Goal: Navigation & Orientation: Find specific page/section

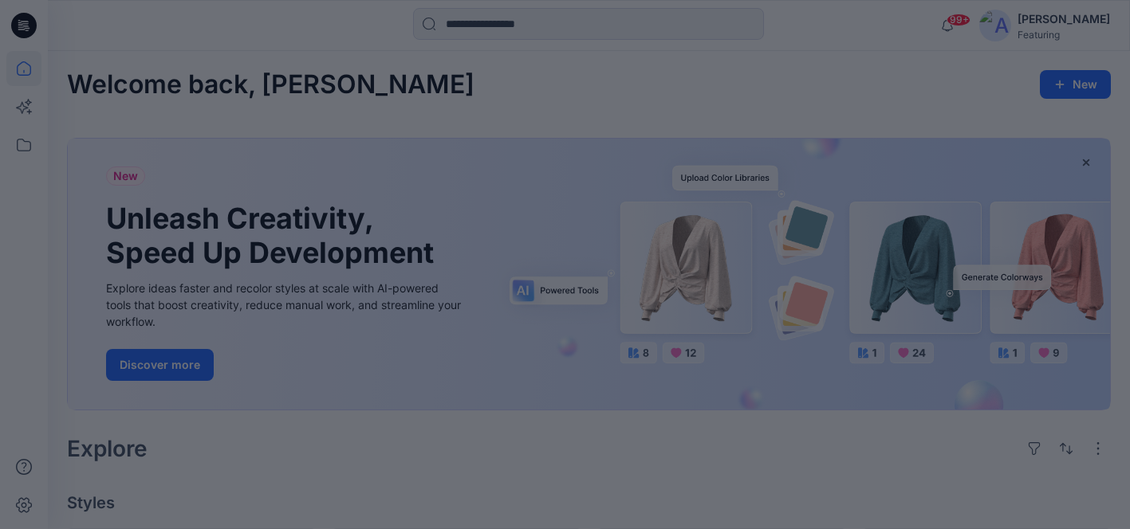
click at [869, 94] on div at bounding box center [565, 264] width 1130 height 529
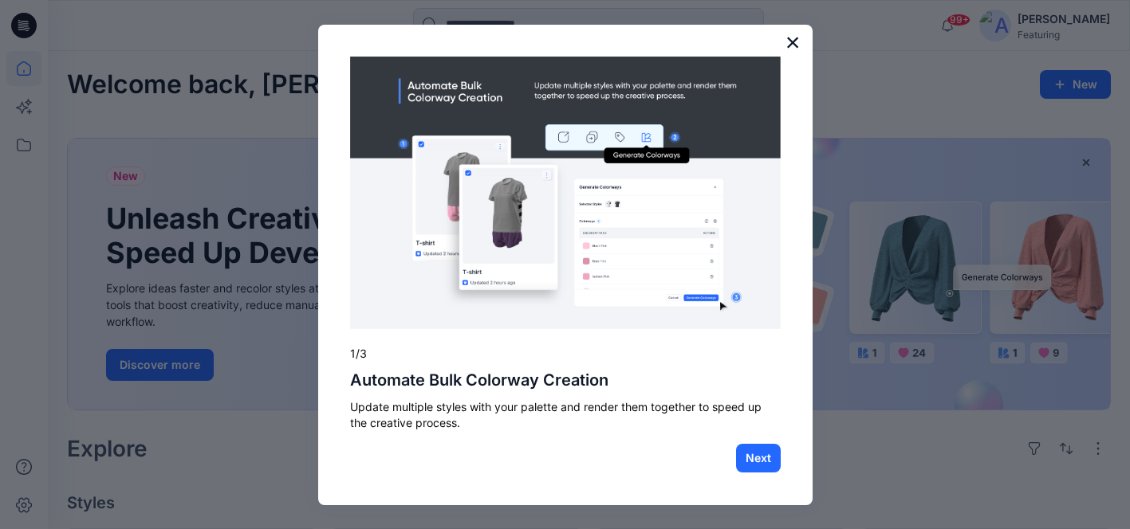
click at [795, 47] on button "×" at bounding box center [792, 43] width 15 height 26
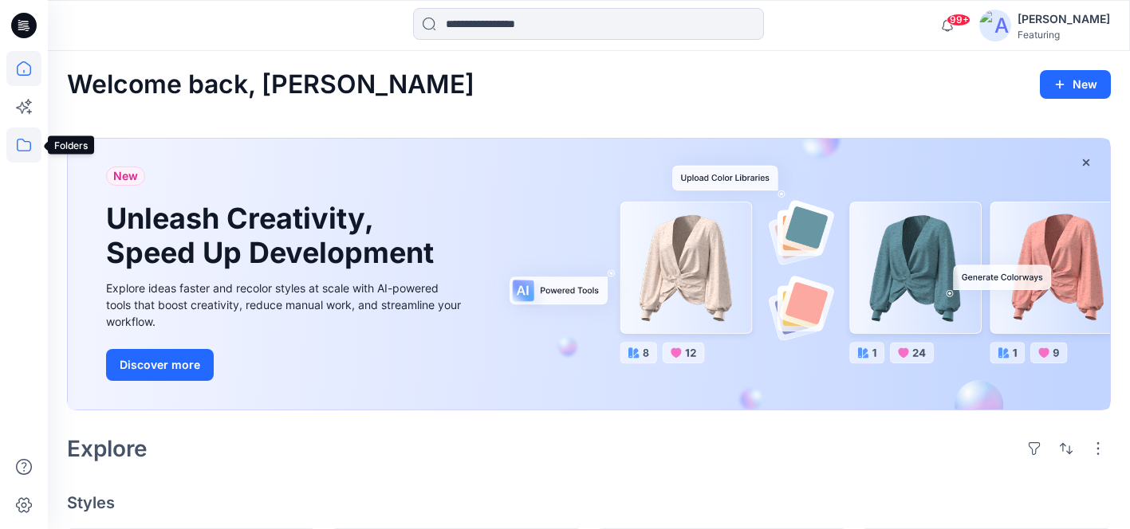
click at [24, 151] on icon at bounding box center [24, 145] width 14 height 13
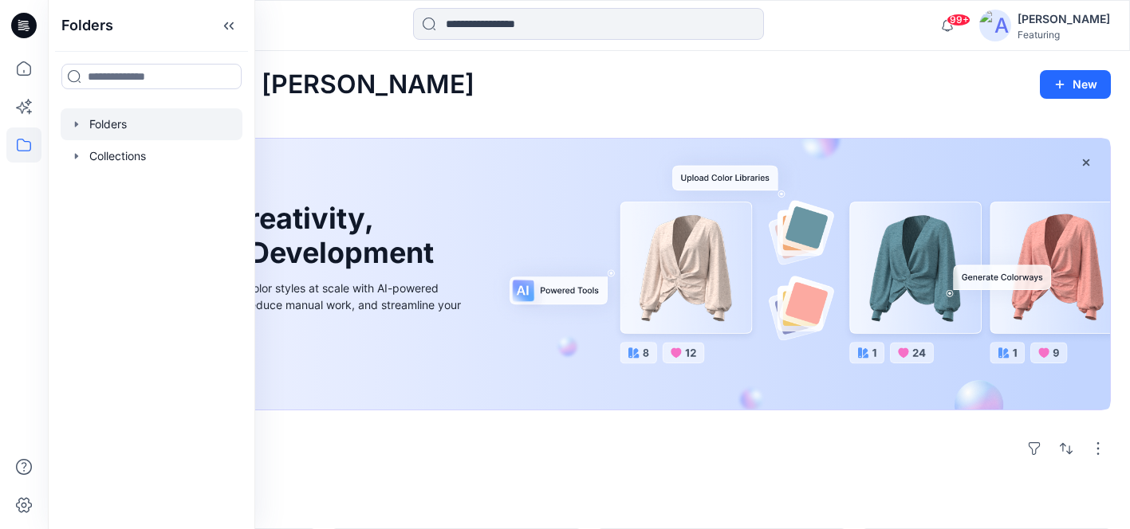
click at [106, 132] on div at bounding box center [152, 124] width 182 height 32
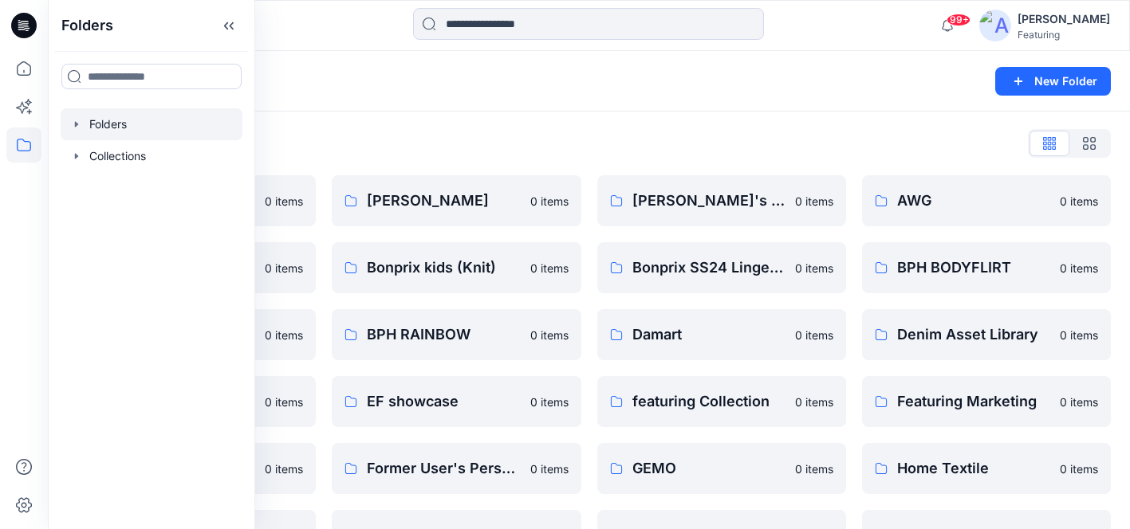
click at [375, 85] on div "Folders" at bounding box center [526, 81] width 919 height 22
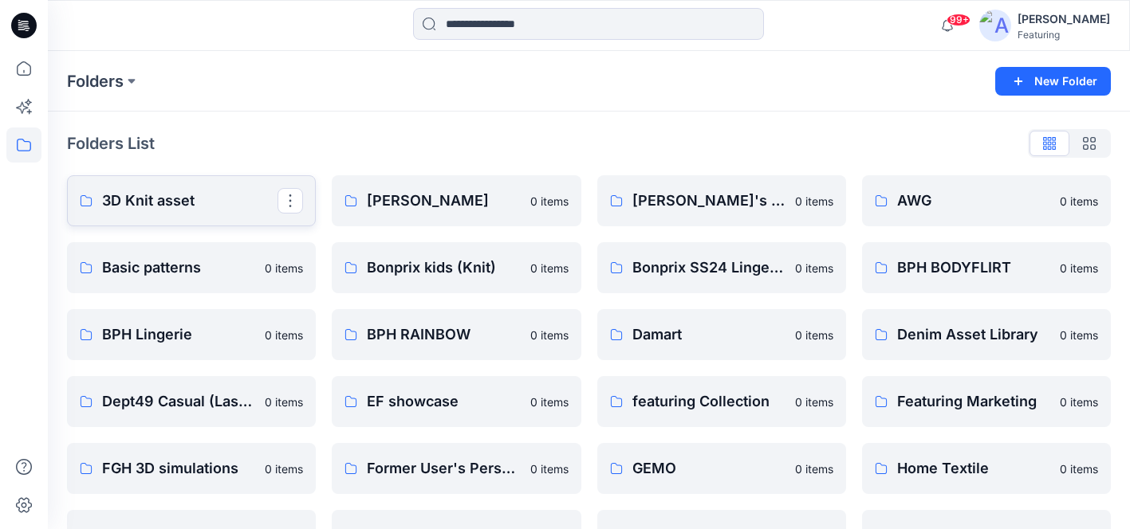
click at [175, 195] on p "3D Knit asset" at bounding box center [189, 201] width 175 height 22
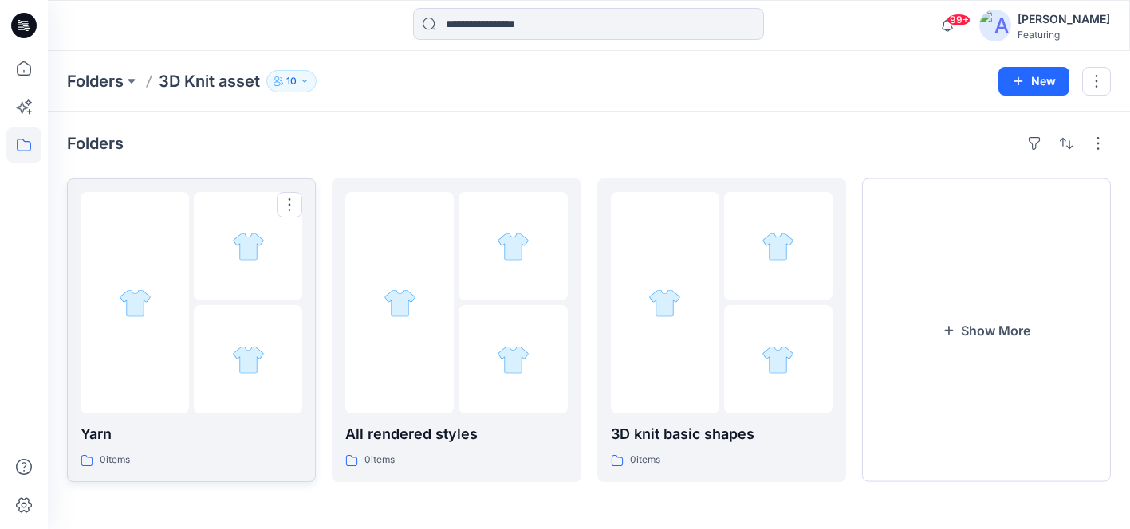
click at [203, 398] on div at bounding box center [248, 359] width 108 height 108
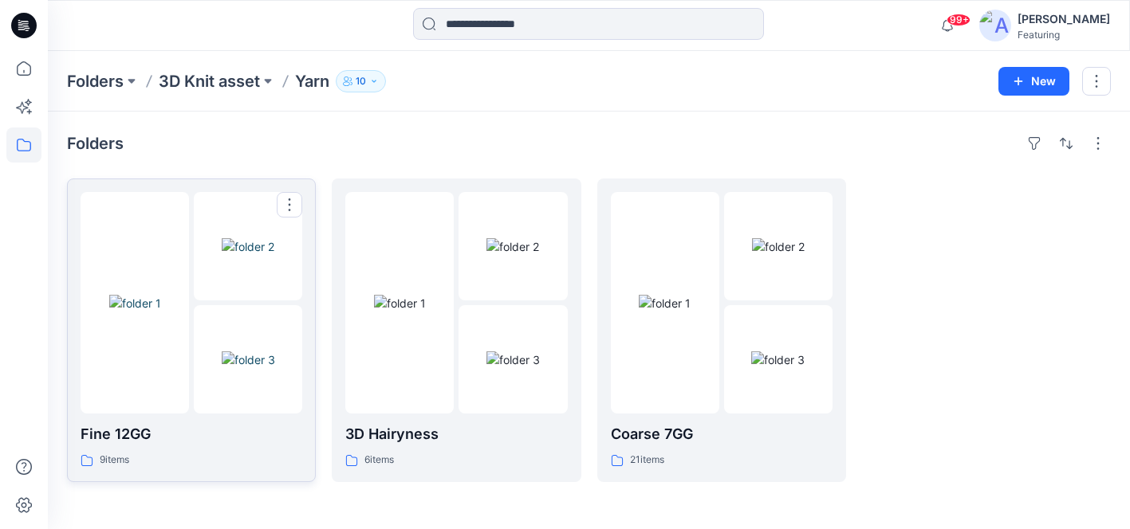
click at [160, 307] on img at bounding box center [135, 303] width 52 height 17
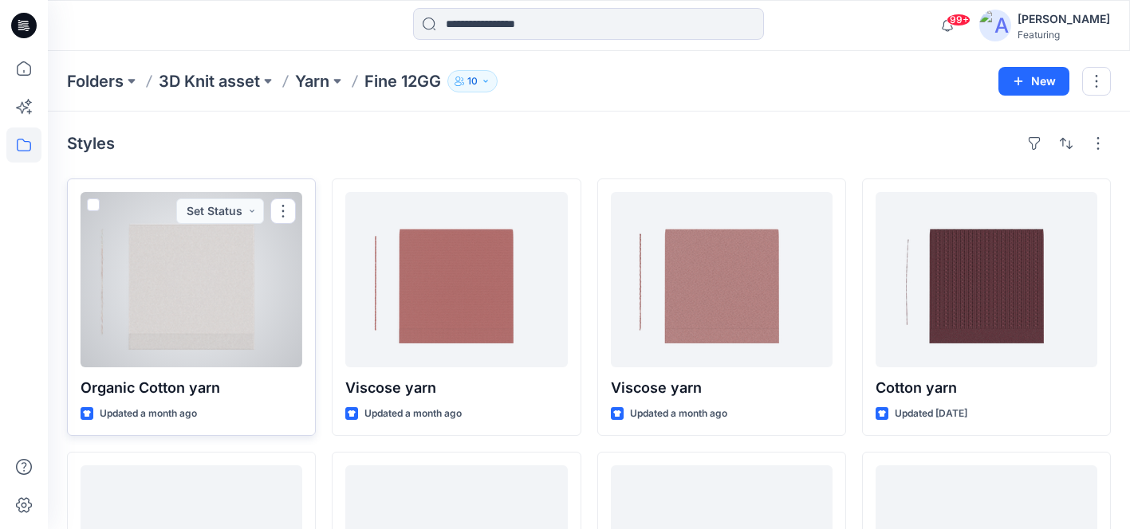
click at [188, 293] on div at bounding box center [192, 279] width 222 height 175
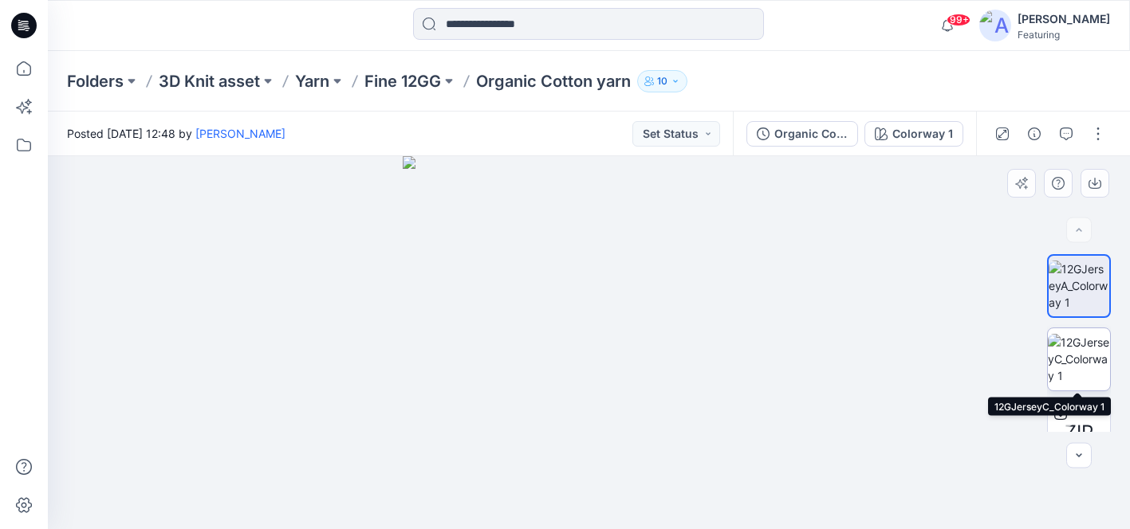
click at [1086, 351] on img at bounding box center [1079, 359] width 62 height 50
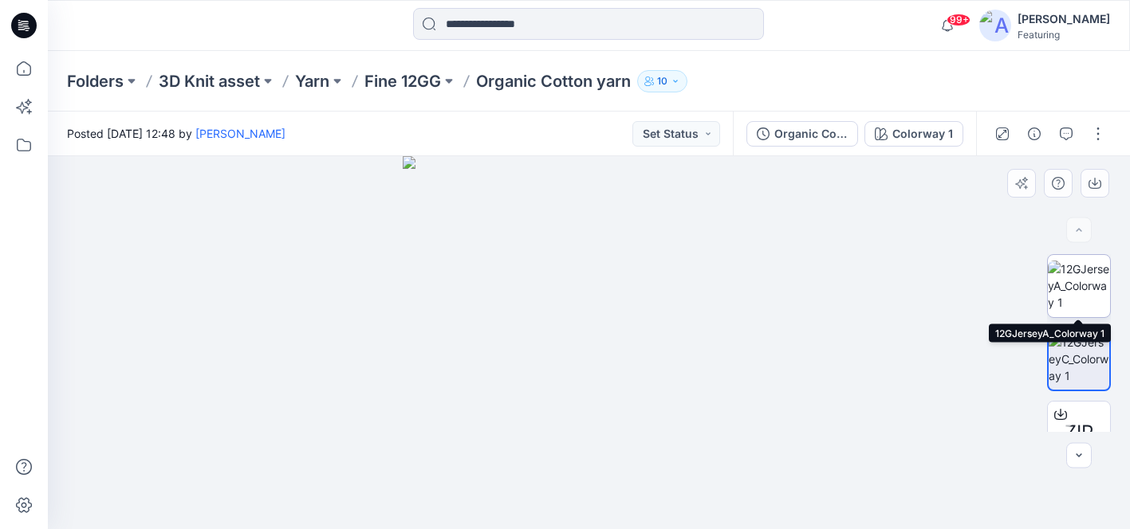
click at [1076, 297] on img at bounding box center [1079, 286] width 62 height 50
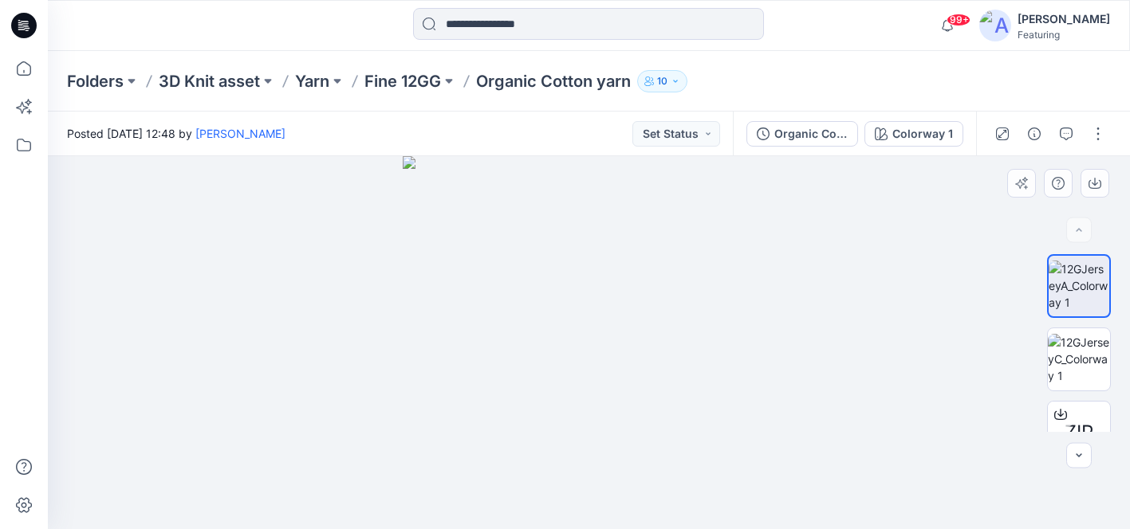
scroll to position [33, 0]
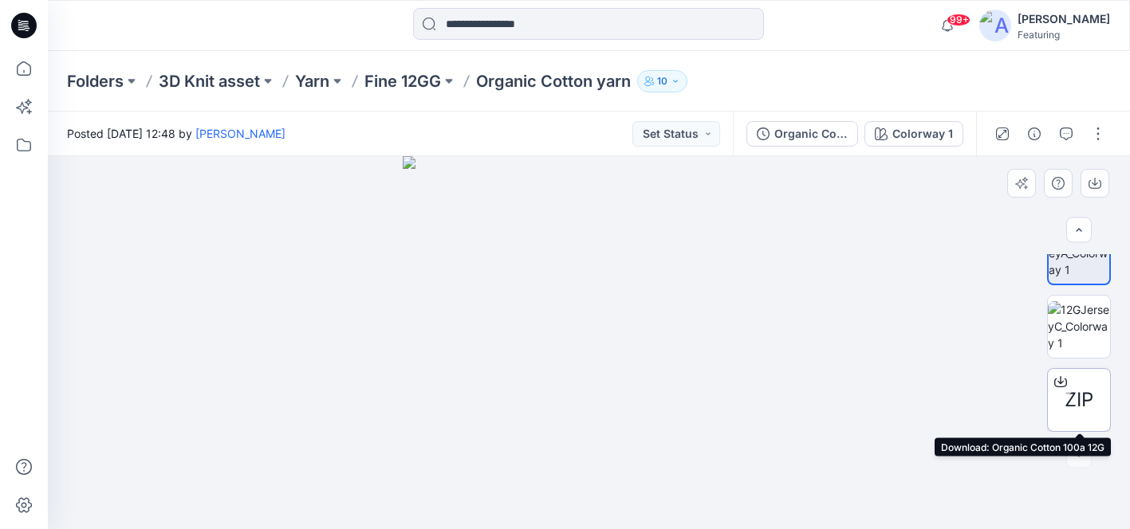
click at [1075, 399] on span "ZIP" at bounding box center [1078, 400] width 29 height 29
click at [1081, 322] on img at bounding box center [1079, 326] width 62 height 50
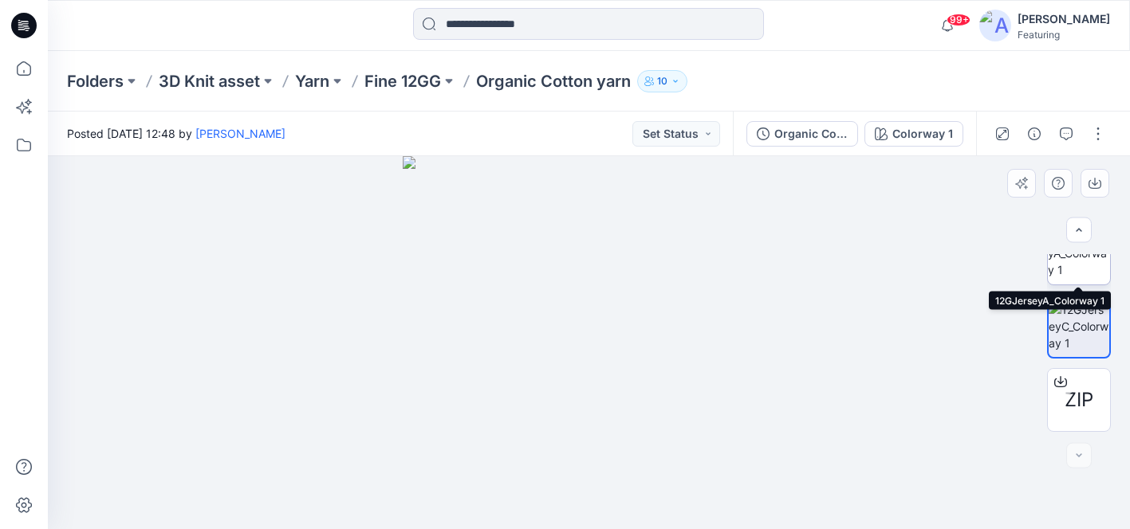
click at [1095, 268] on img at bounding box center [1079, 253] width 62 height 50
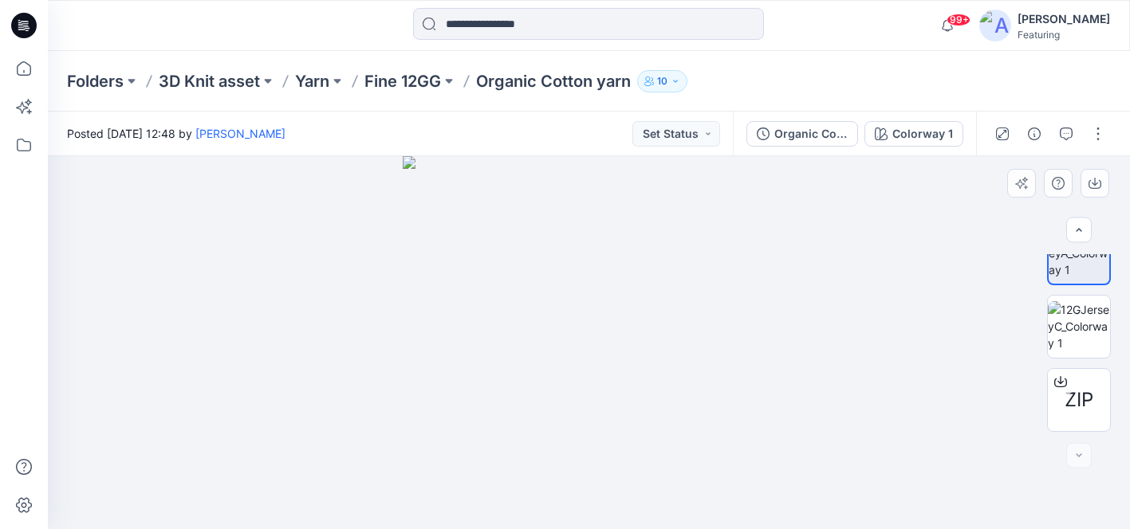
click at [497, 270] on img at bounding box center [589, 342] width 373 height 373
click at [509, 277] on img at bounding box center [589, 342] width 373 height 373
click at [1093, 179] on icon "button" at bounding box center [1094, 183] width 13 height 13
click at [1038, 131] on icon "button" at bounding box center [1034, 134] width 13 height 13
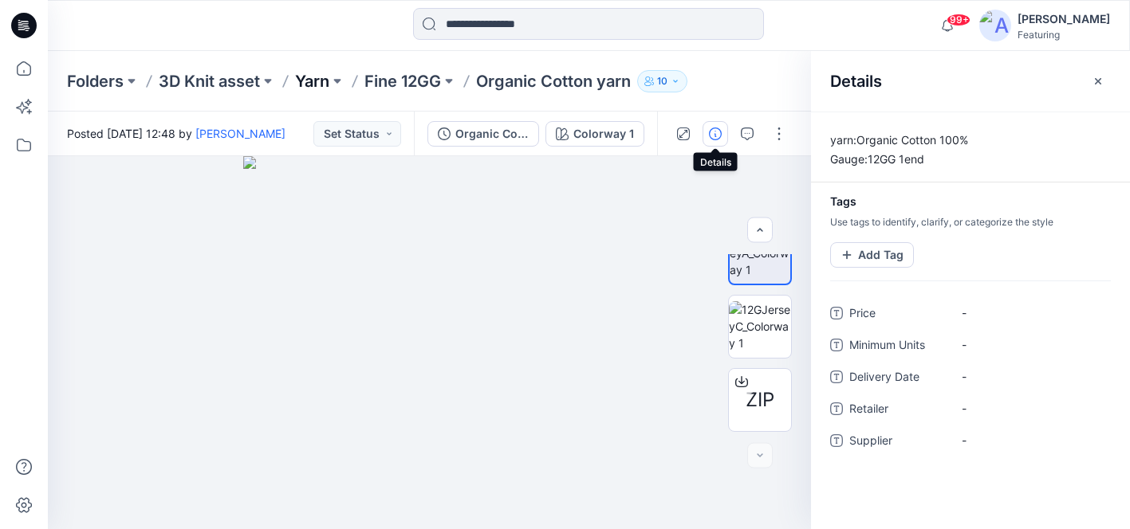
click at [314, 80] on p "Yarn" at bounding box center [312, 81] width 34 height 22
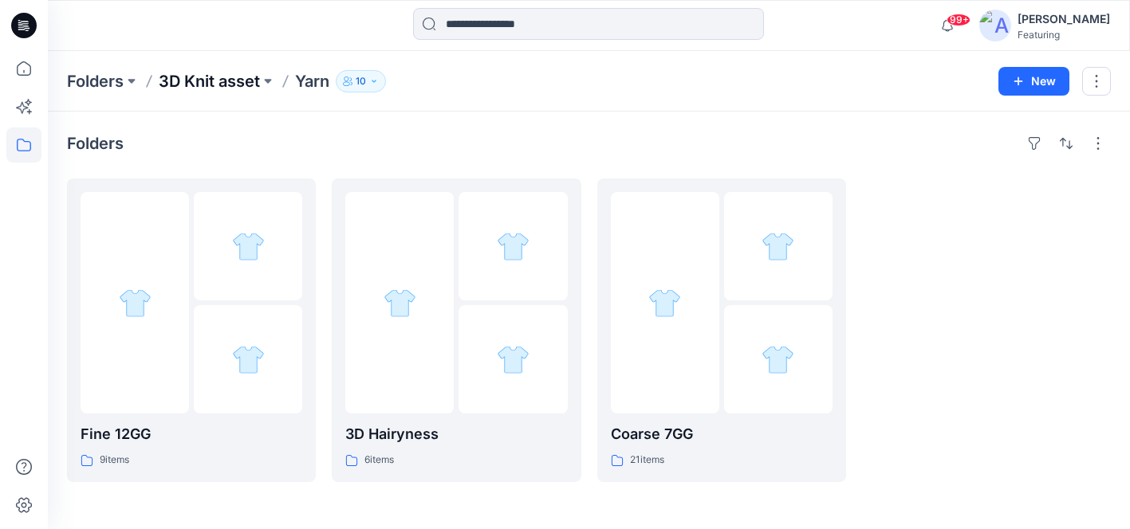
click at [259, 81] on p "3D Knit asset" at bounding box center [209, 81] width 101 height 22
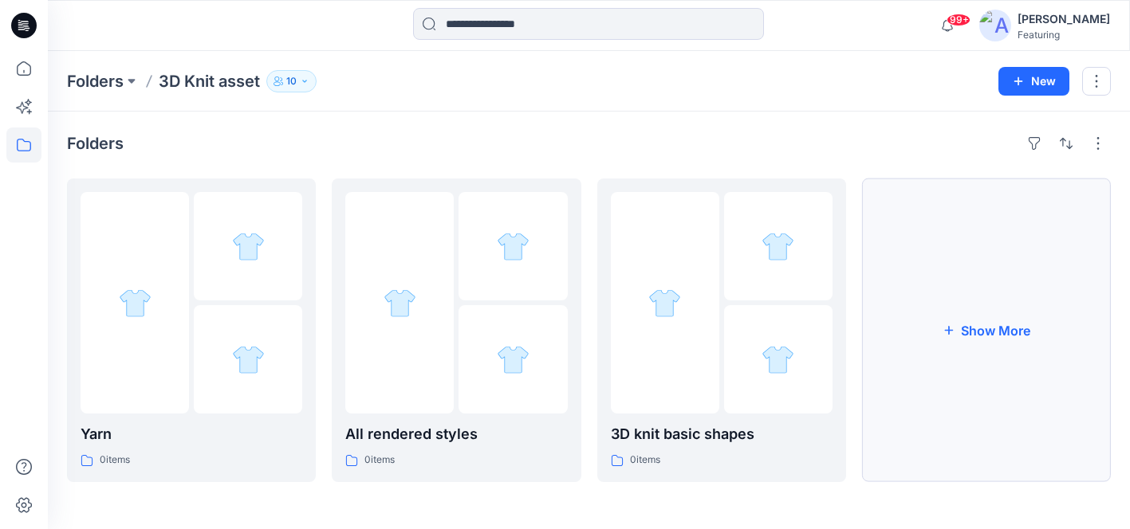
click at [990, 330] on button "Show More" at bounding box center [986, 331] width 249 height 304
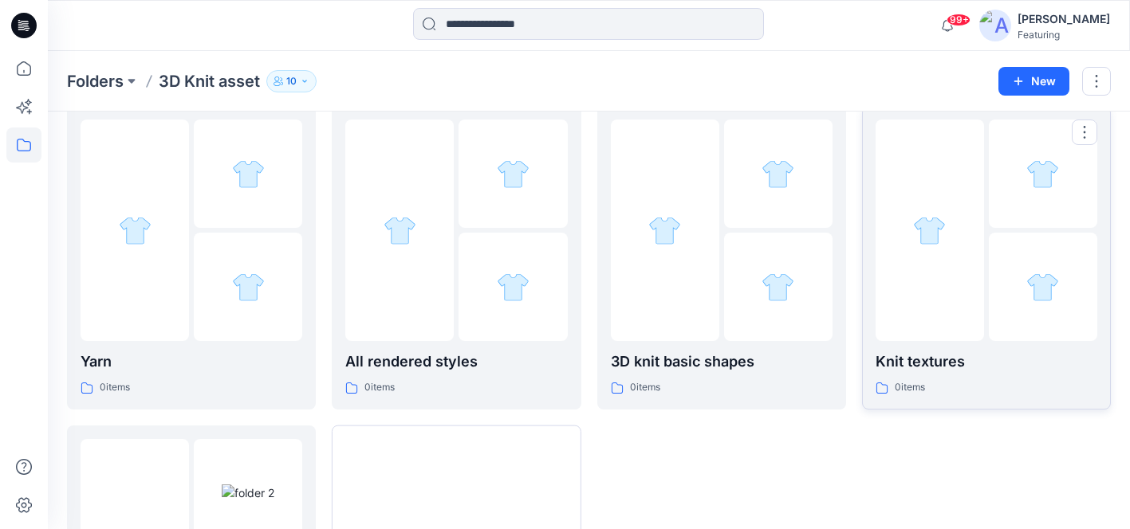
click at [965, 358] on p "Knit textures" at bounding box center [986, 362] width 222 height 22
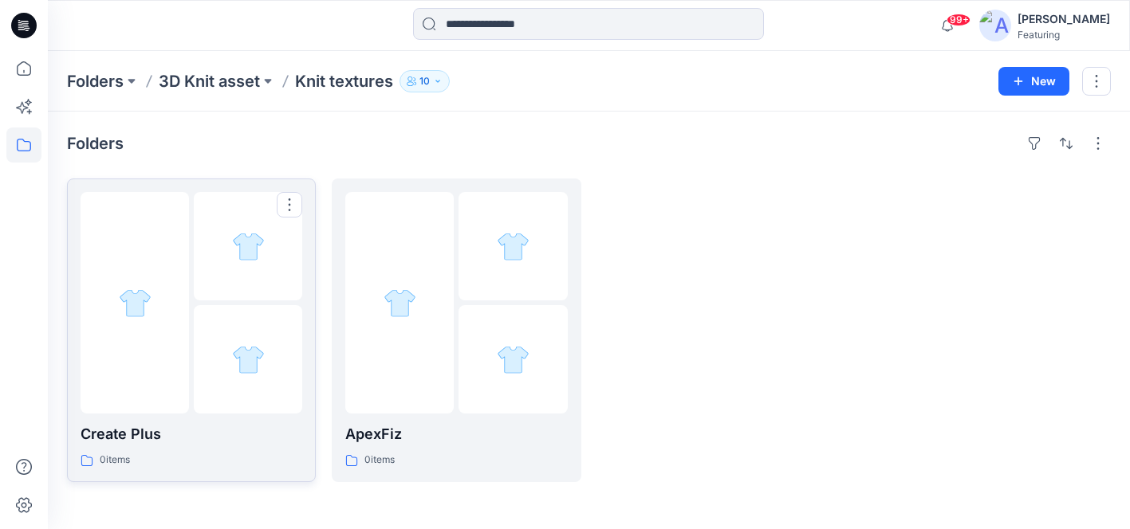
click at [180, 436] on p "Create Plus" at bounding box center [192, 434] width 222 height 22
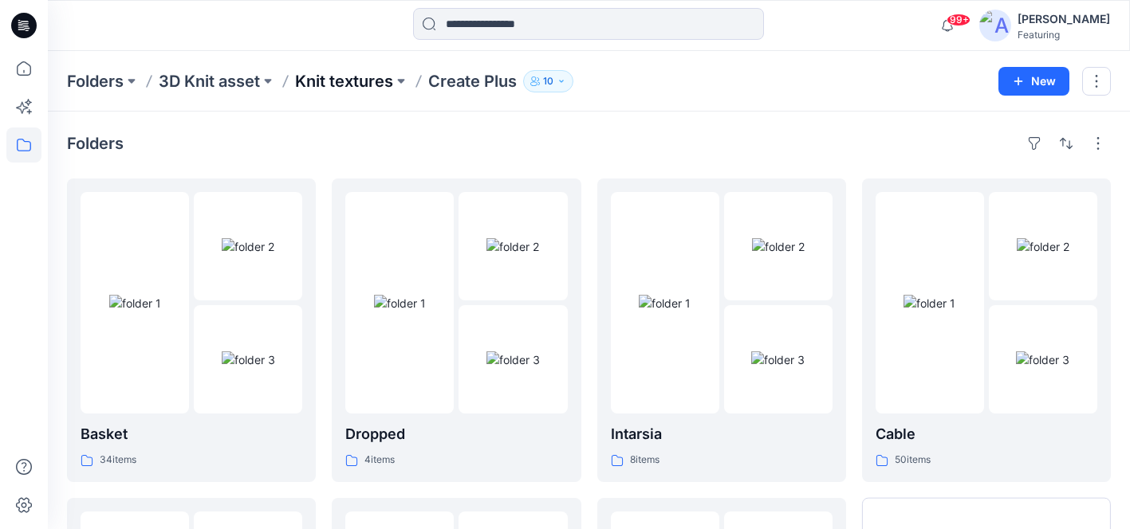
click at [385, 77] on p "Knit textures" at bounding box center [344, 81] width 98 height 22
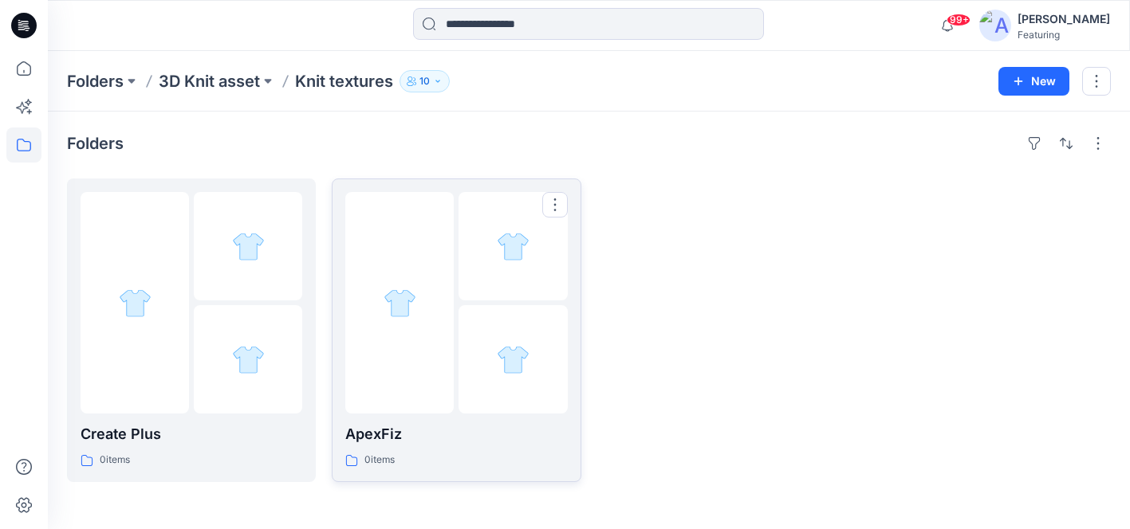
click at [392, 442] on p "ApexFiz" at bounding box center [456, 434] width 222 height 22
click at [380, 80] on p "Knit textures" at bounding box center [344, 81] width 98 height 22
click at [170, 431] on p "Create Plus" at bounding box center [192, 434] width 222 height 22
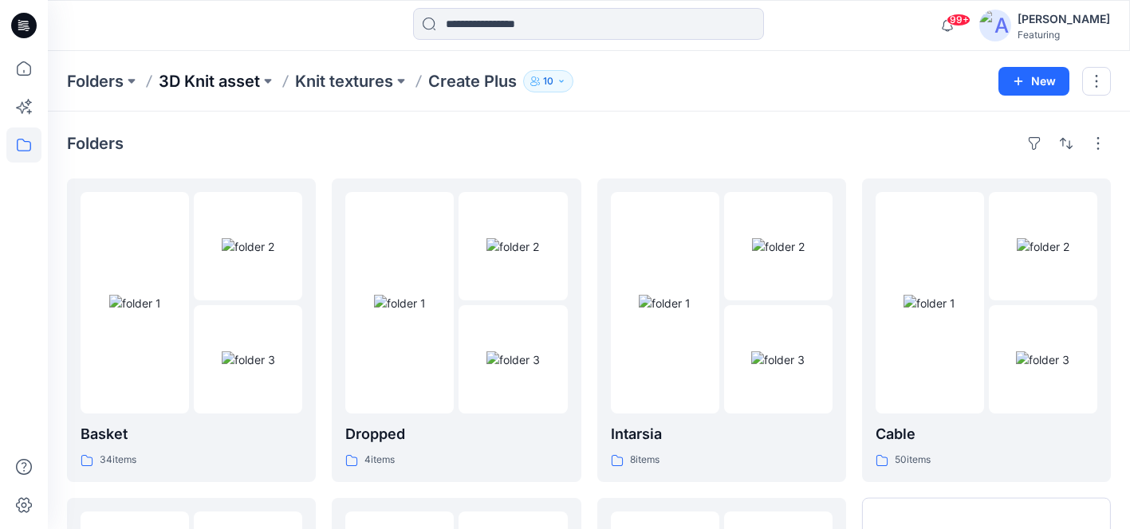
click at [240, 85] on p "3D Knit asset" at bounding box center [209, 81] width 101 height 22
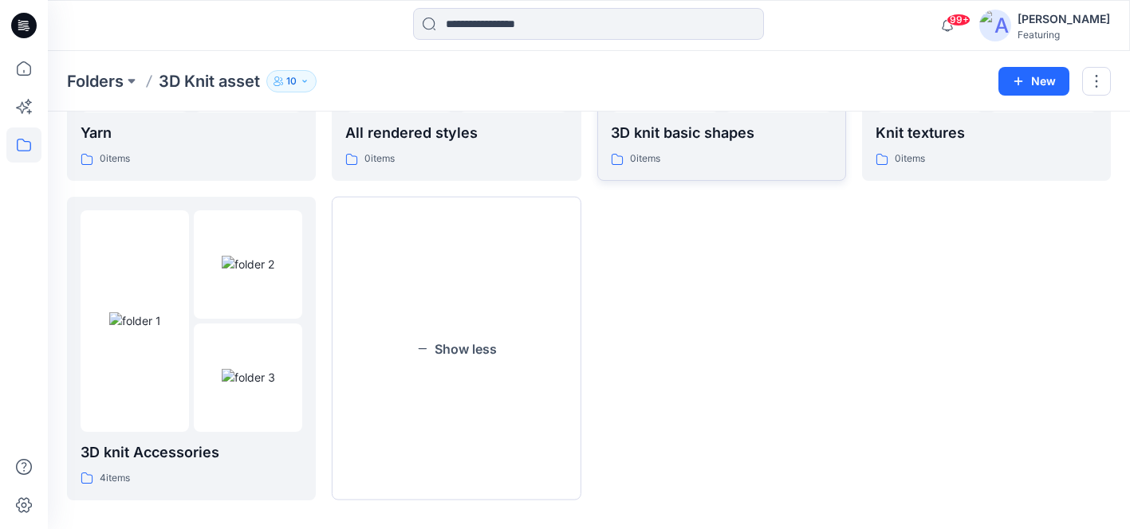
click at [691, 130] on p "3D knit basic shapes" at bounding box center [722, 133] width 222 height 22
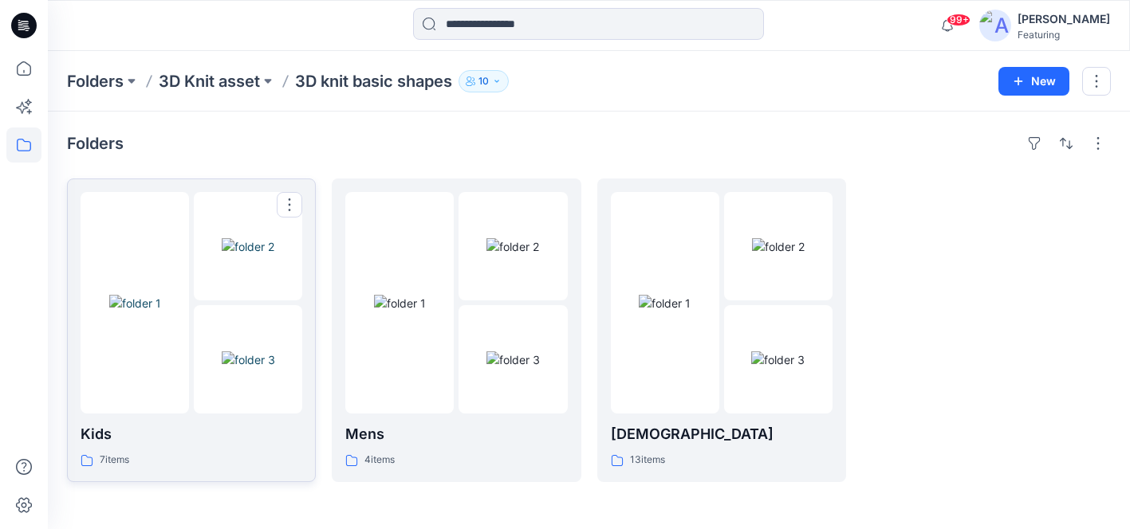
click at [204, 426] on p "Kids" at bounding box center [192, 434] width 222 height 22
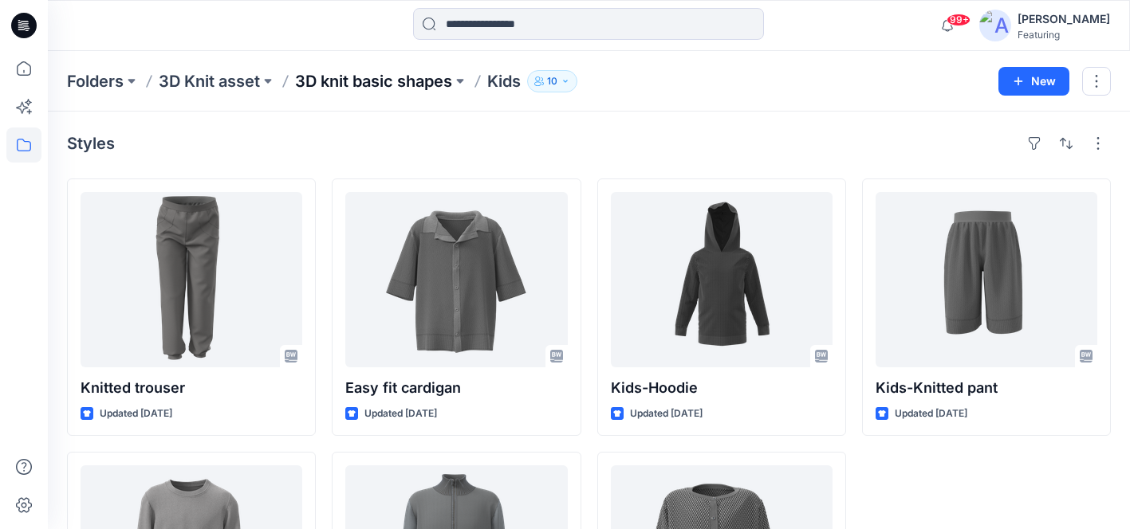
click at [379, 72] on p "3D knit basic shapes" at bounding box center [373, 81] width 157 height 22
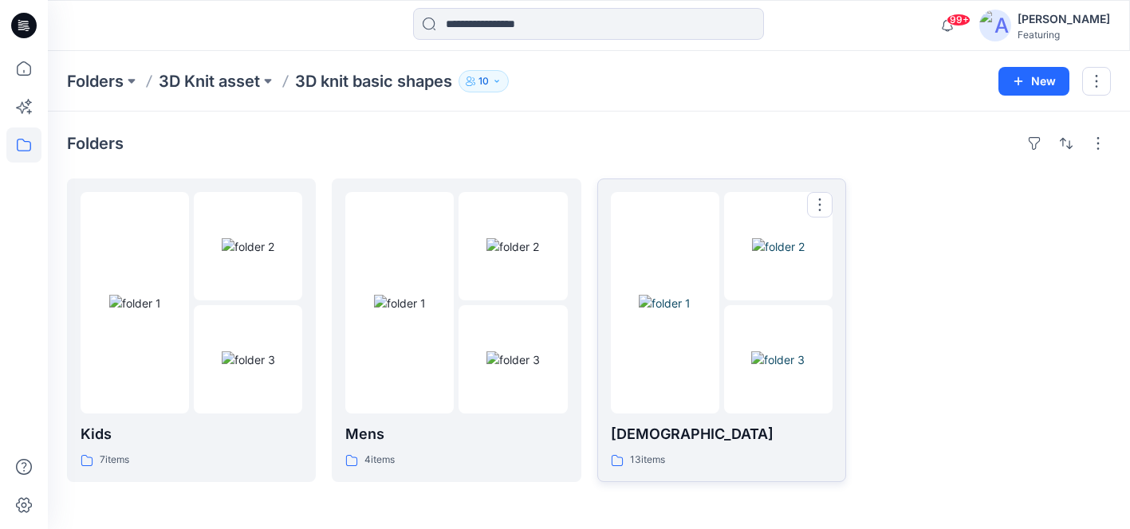
click at [628, 423] on p "[DEMOGRAPHIC_DATA]" at bounding box center [722, 434] width 222 height 22
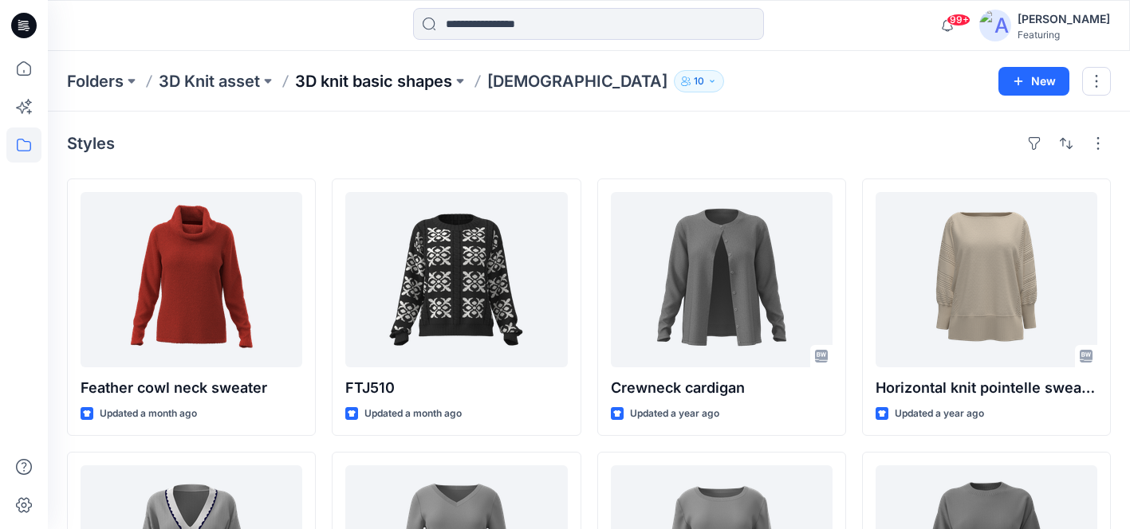
click at [392, 83] on p "3D knit basic shapes" at bounding box center [373, 81] width 157 height 22
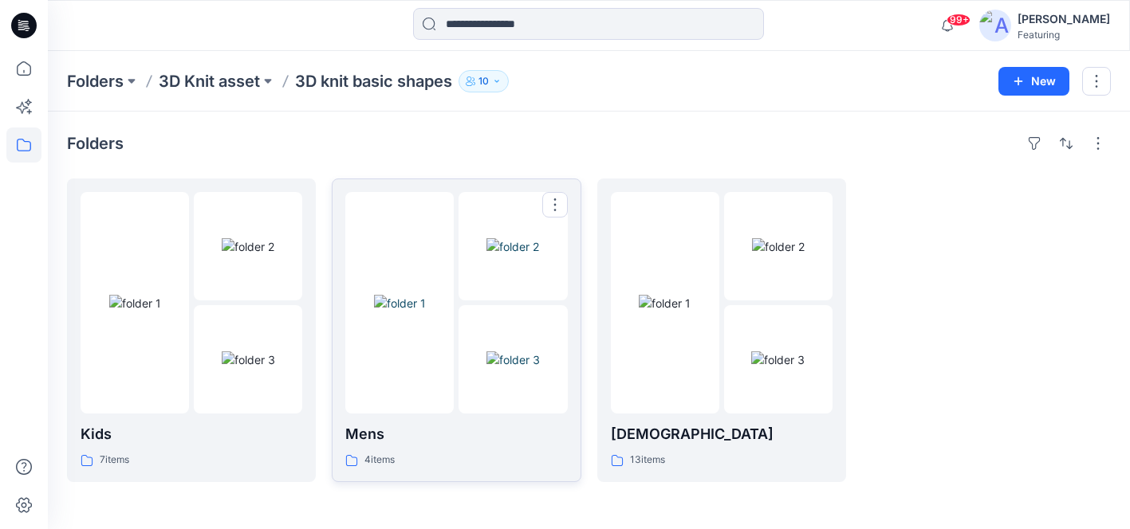
click at [426, 295] on img at bounding box center [400, 303] width 52 height 17
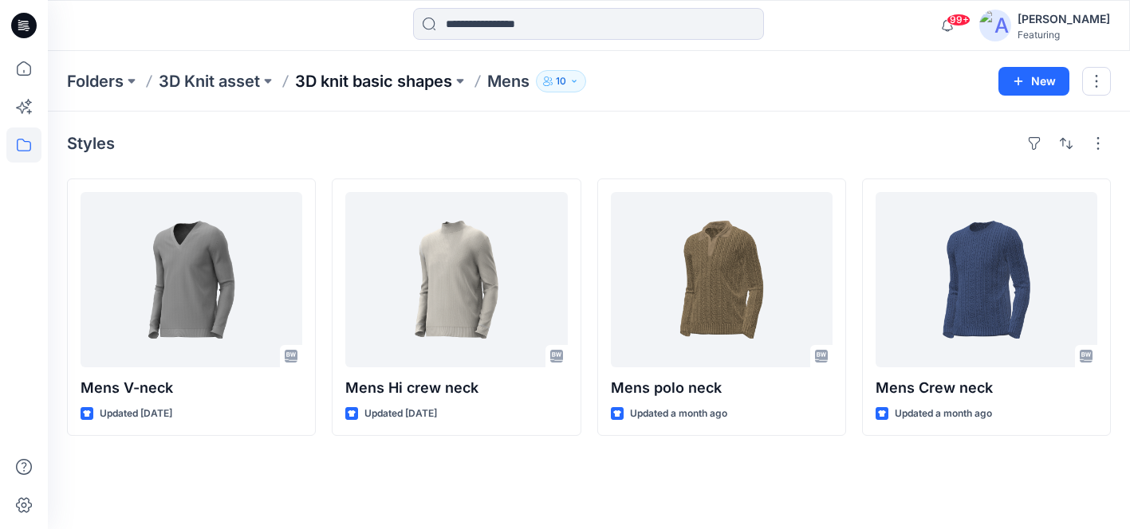
click at [380, 81] on p "3D knit basic shapes" at bounding box center [373, 81] width 157 height 22
